Goal: Task Accomplishment & Management: Manage account settings

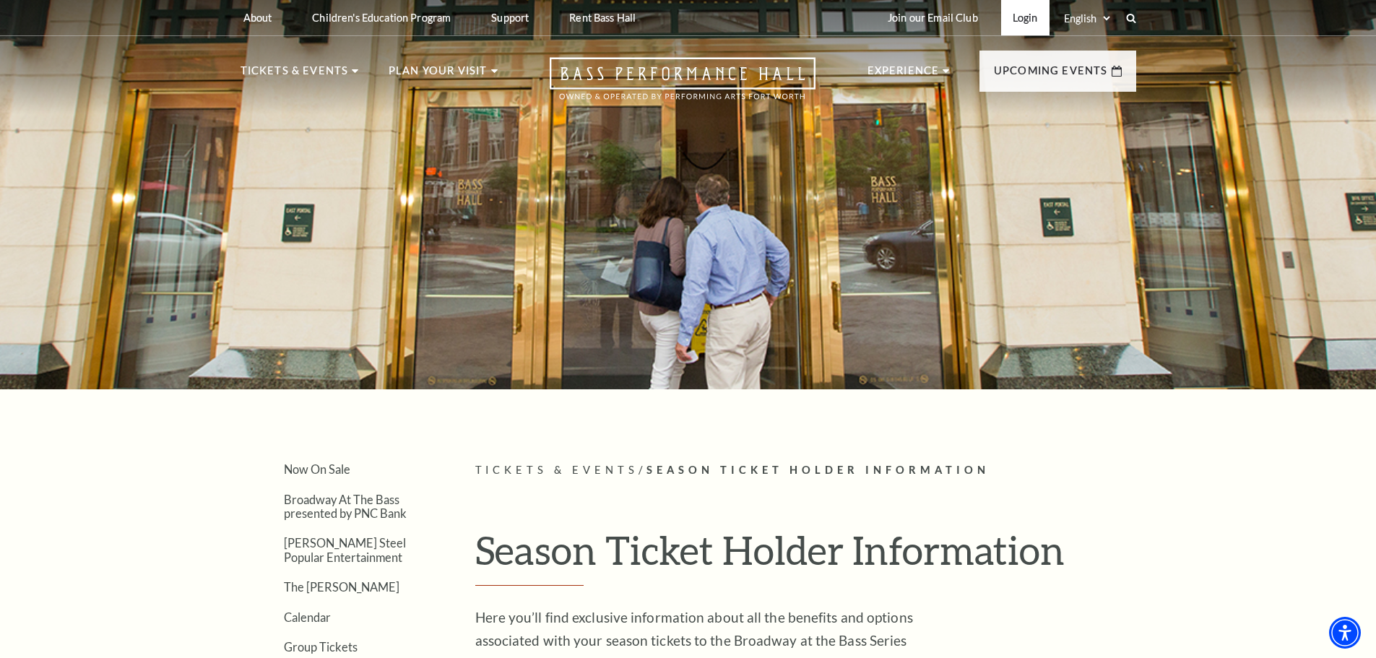
click at [1003, 24] on link "Login" at bounding box center [1025, 17] width 48 height 35
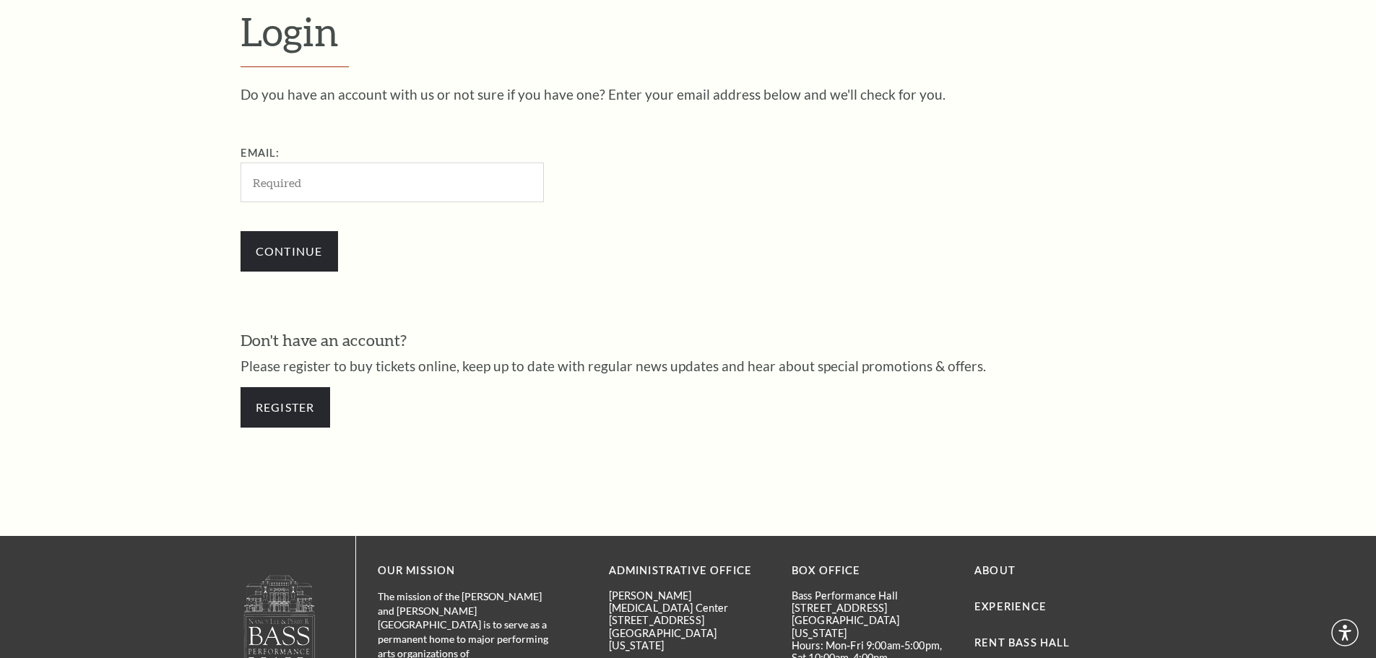
scroll to position [483, 0]
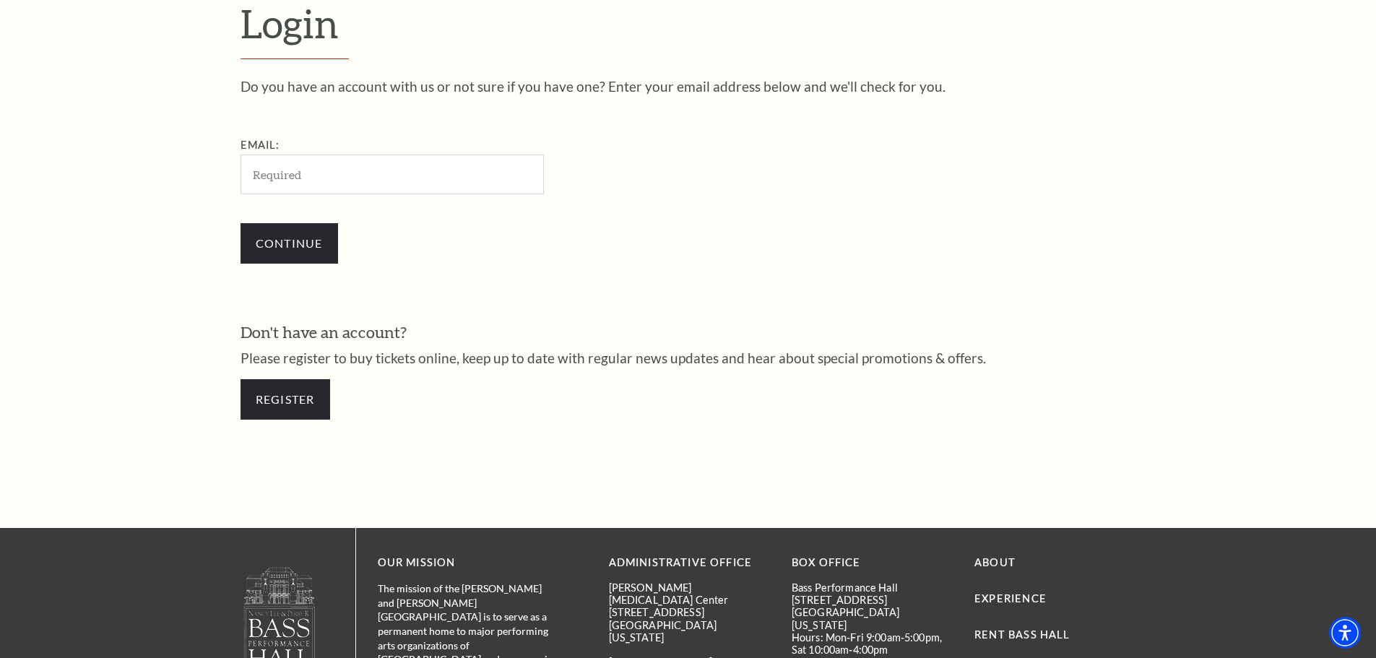
click at [321, 186] on input "Email:" at bounding box center [392, 175] width 303 height 40
click at [289, 241] on input "Continue" at bounding box center [290, 243] width 98 height 40
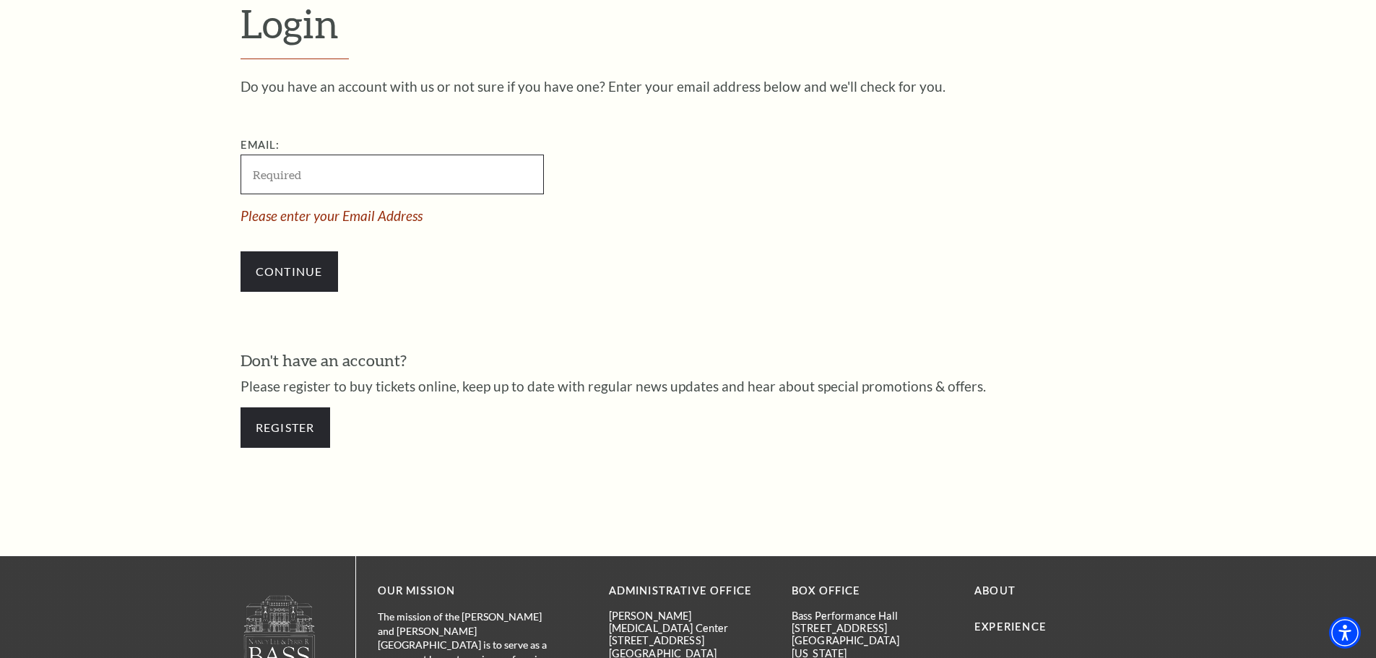
click at [335, 190] on input "Email:" at bounding box center [392, 175] width 303 height 40
type input "[EMAIL_ADDRESS][DOMAIN_NAME]"
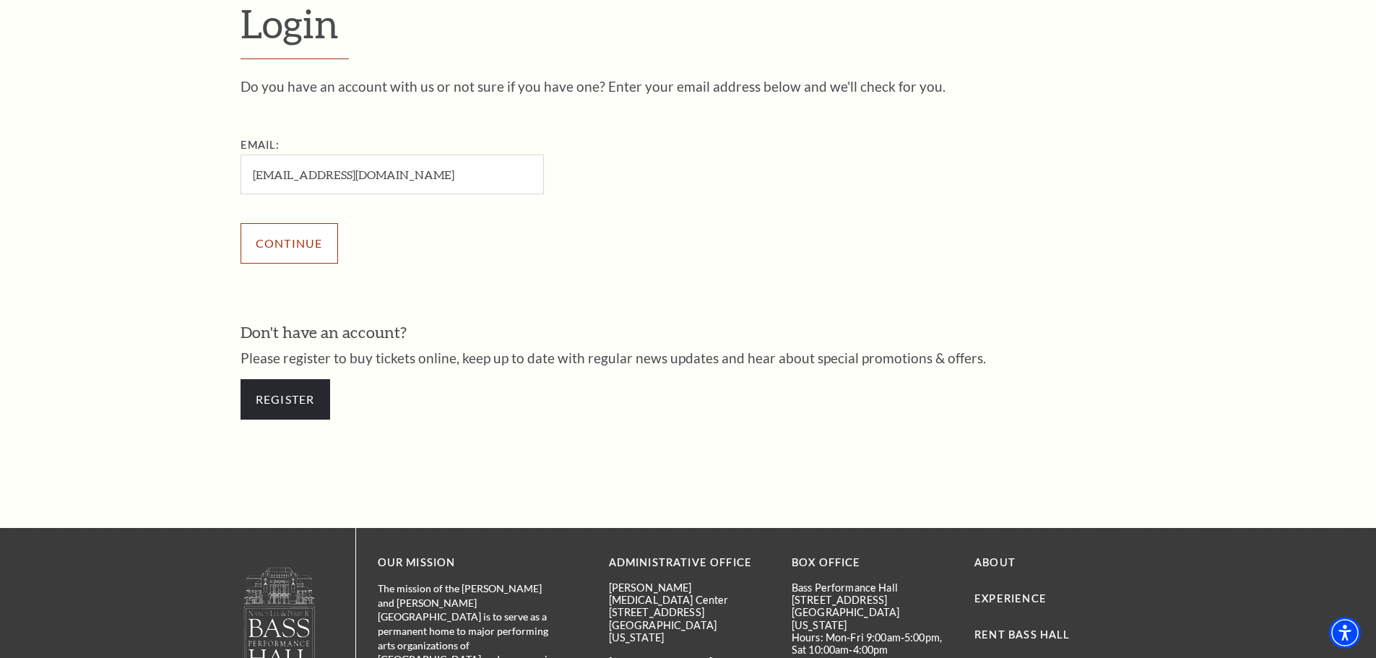
click at [290, 251] on input "Continue" at bounding box center [290, 243] width 98 height 40
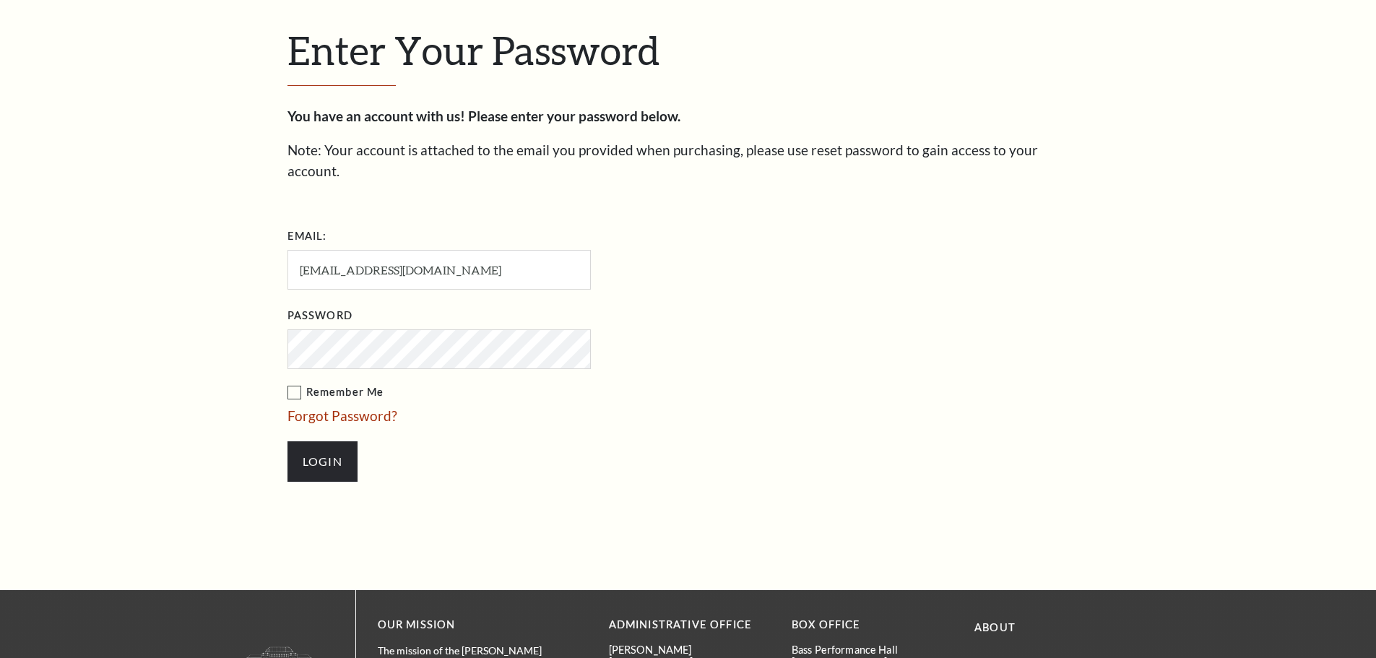
scroll to position [497, 0]
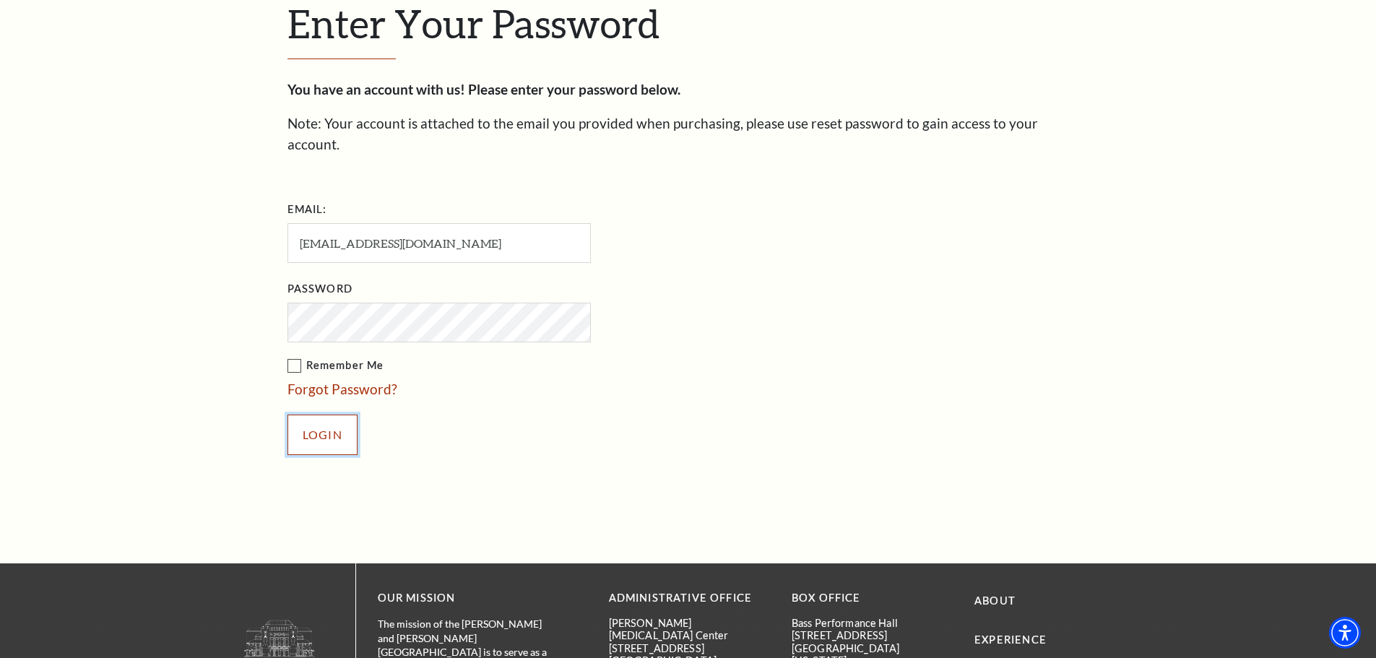
click at [303, 415] on input "Login" at bounding box center [322, 435] width 70 height 40
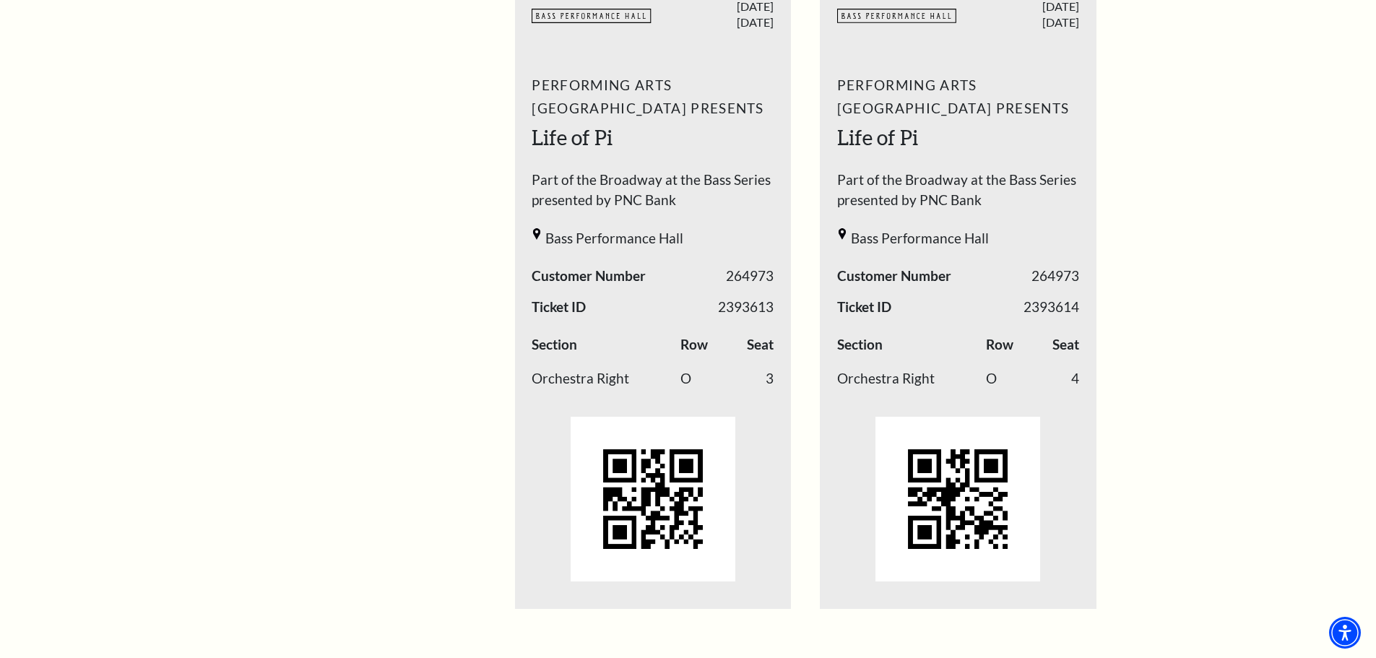
scroll to position [626, 0]
